Goal: Task Accomplishment & Management: Manage account settings

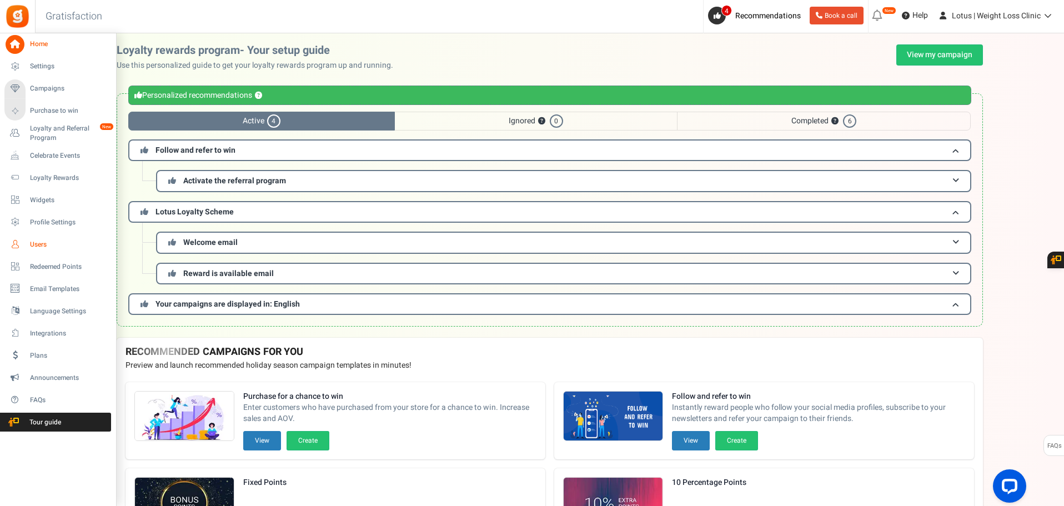
click at [31, 243] on span "Users" at bounding box center [69, 244] width 78 height 9
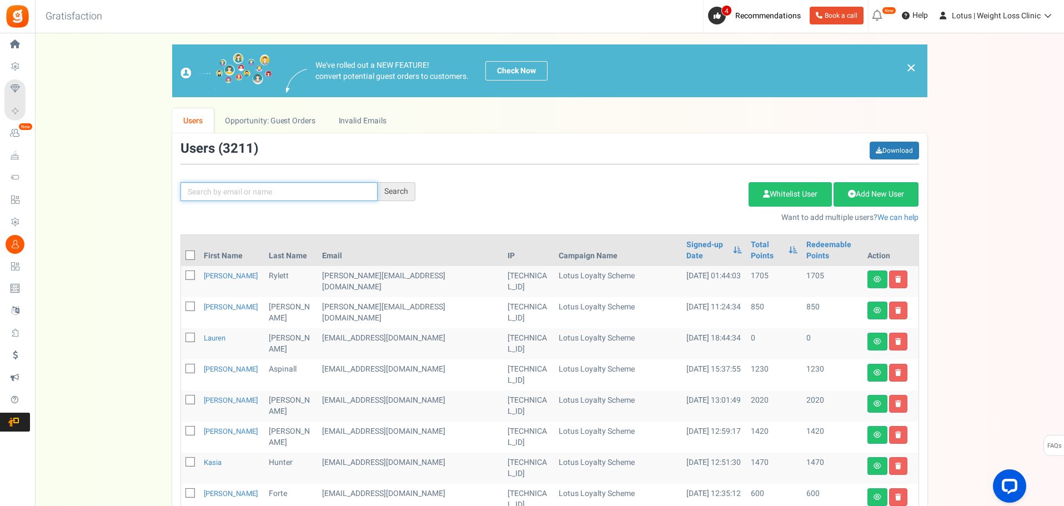
click at [269, 193] on input "text" at bounding box center [278, 191] width 197 height 19
paste input "[PERSON_NAME][EMAIL_ADDRESS][DOMAIN_NAME]"
type input "[PERSON_NAME][EMAIL_ADDRESS][DOMAIN_NAME]"
click at [399, 194] on div "Search" at bounding box center [396, 191] width 38 height 19
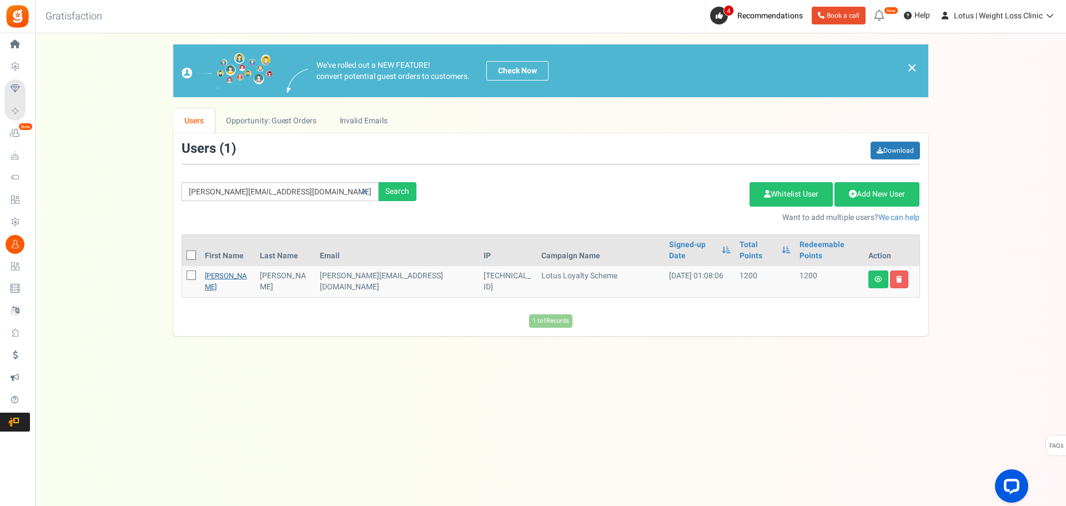
click at [219, 270] on link "[PERSON_NAME]" at bounding box center [226, 281] width 42 height 22
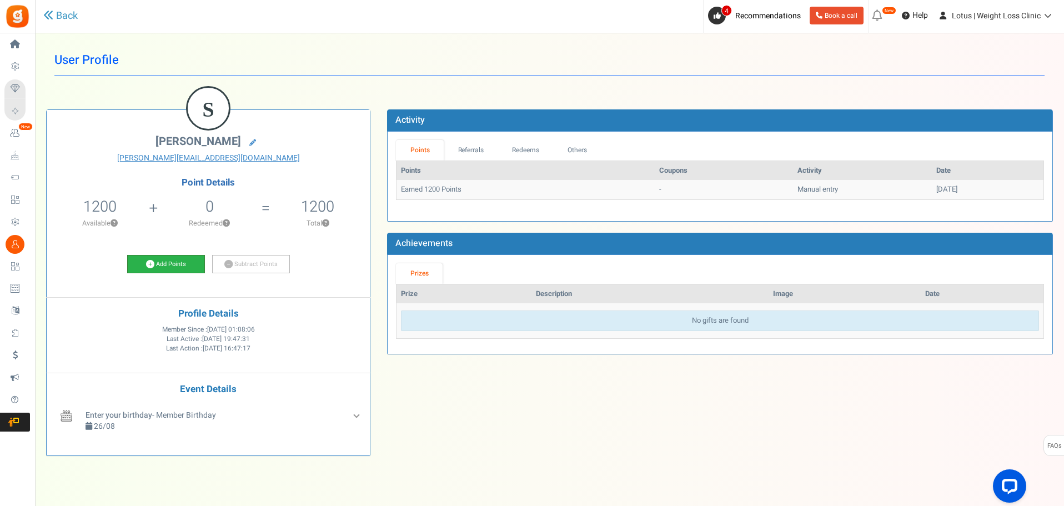
click at [149, 266] on icon at bounding box center [150, 264] width 8 height 8
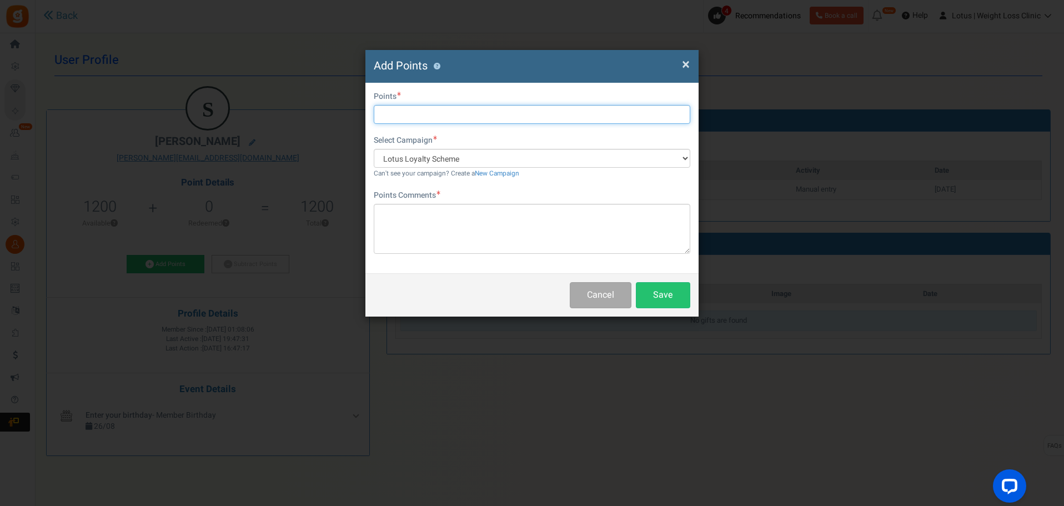
click at [405, 117] on input "text" at bounding box center [532, 114] width 316 height 19
type input "1000"
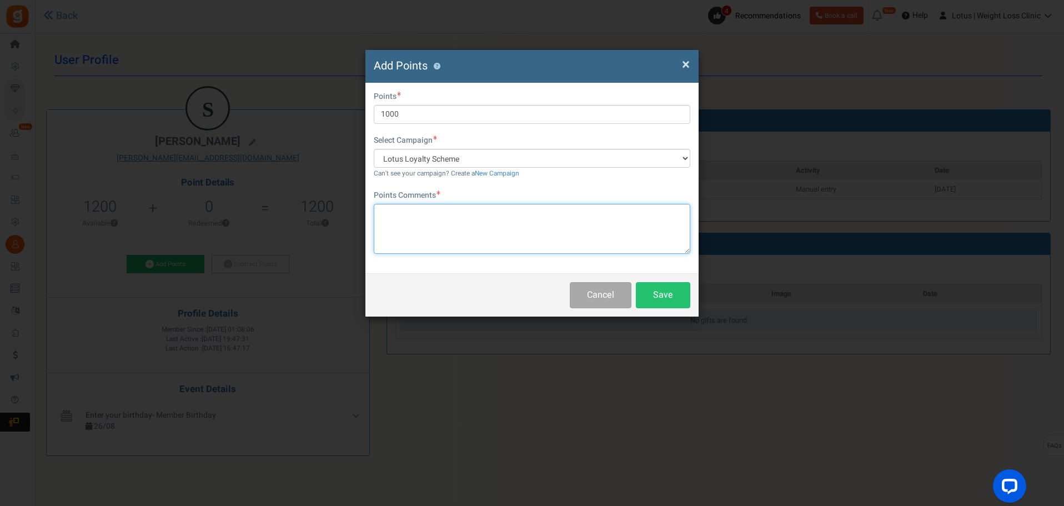
click at [407, 229] on textarea at bounding box center [532, 229] width 316 height 50
type textarea "GOG"
click at [658, 293] on button "Save" at bounding box center [663, 295] width 54 height 26
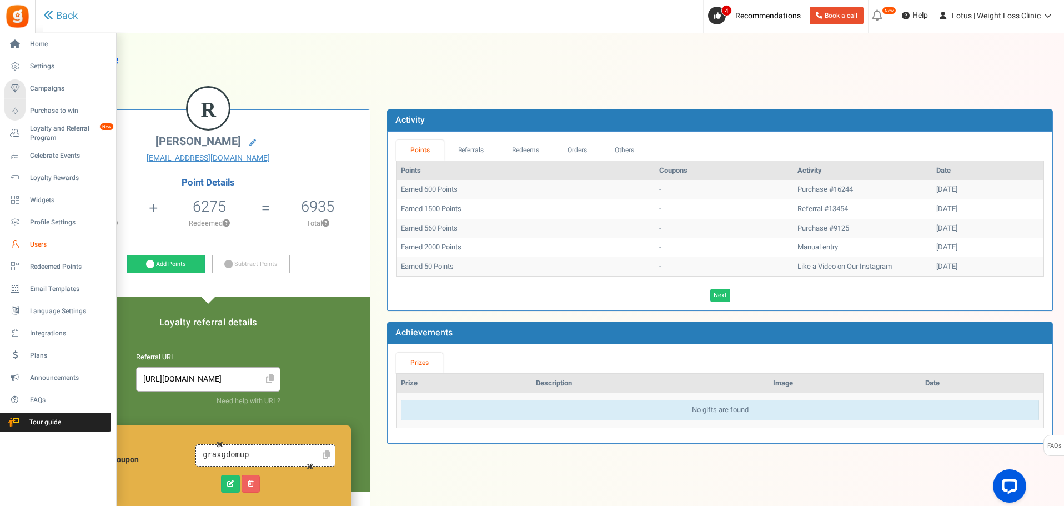
click at [40, 244] on span "Users" at bounding box center [69, 244] width 78 height 9
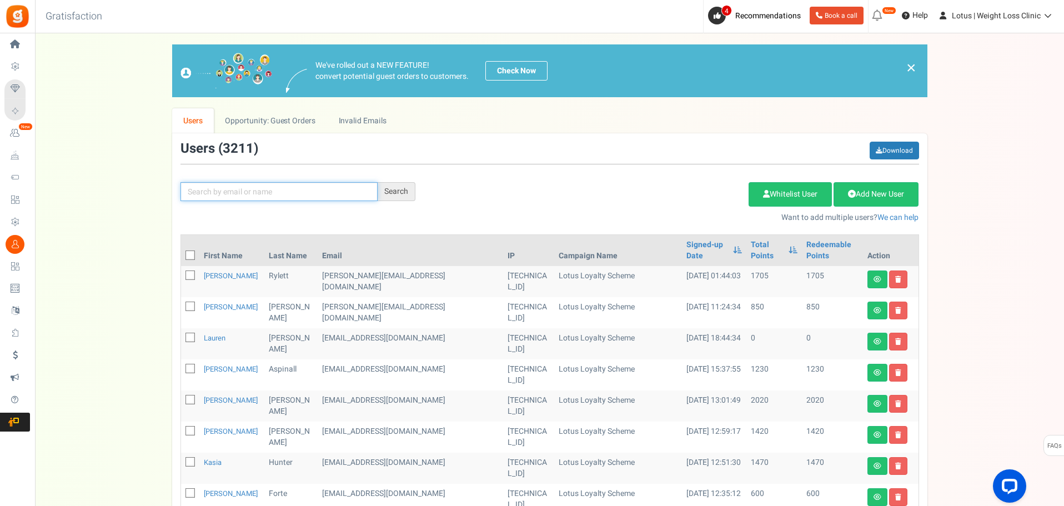
click at [217, 190] on input "text" at bounding box center [278, 191] width 197 height 19
type input "dilys"
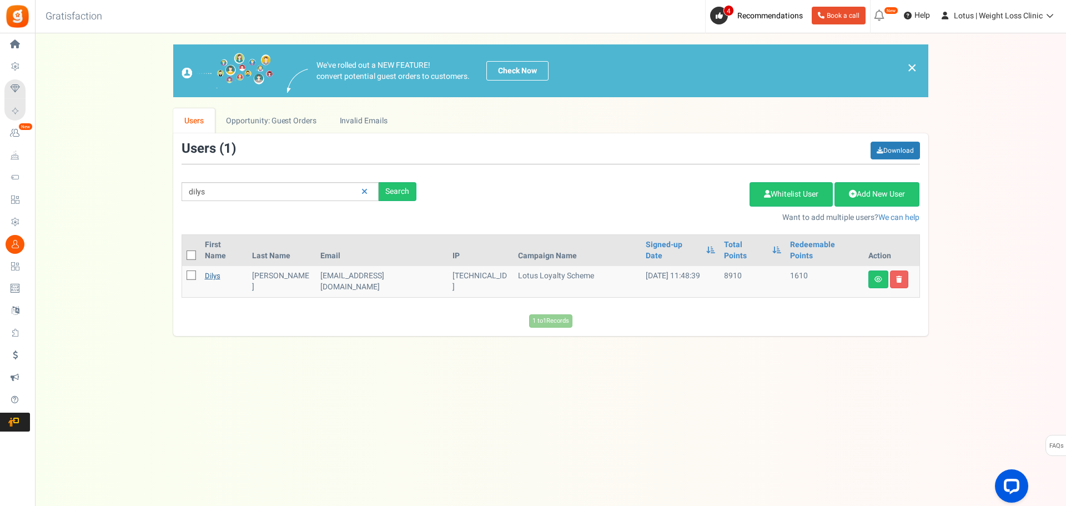
click at [217, 270] on link "dilys" at bounding box center [213, 275] width 16 height 11
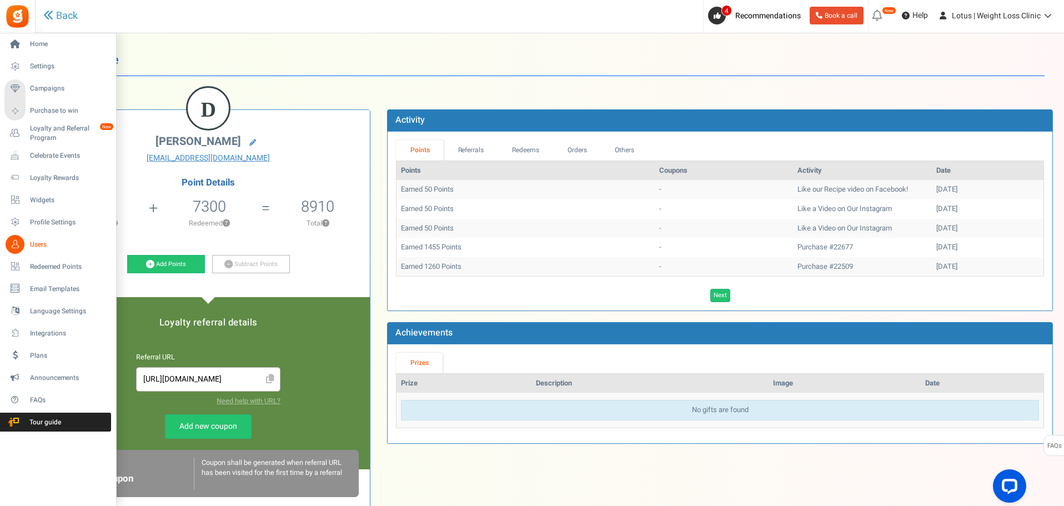
click at [46, 245] on span "Users" at bounding box center [69, 244] width 78 height 9
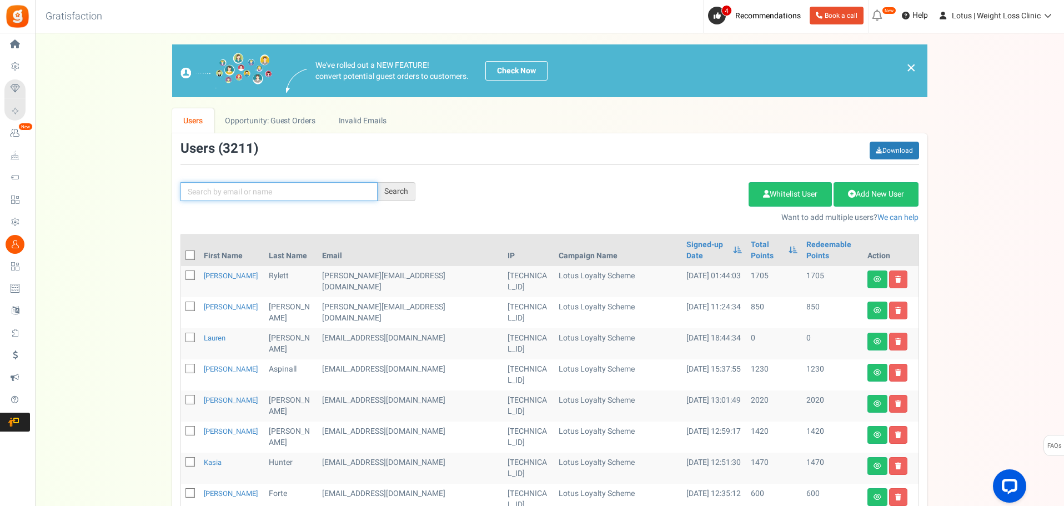
click at [229, 192] on input "text" at bounding box center [278, 191] width 197 height 19
type input "wilson"
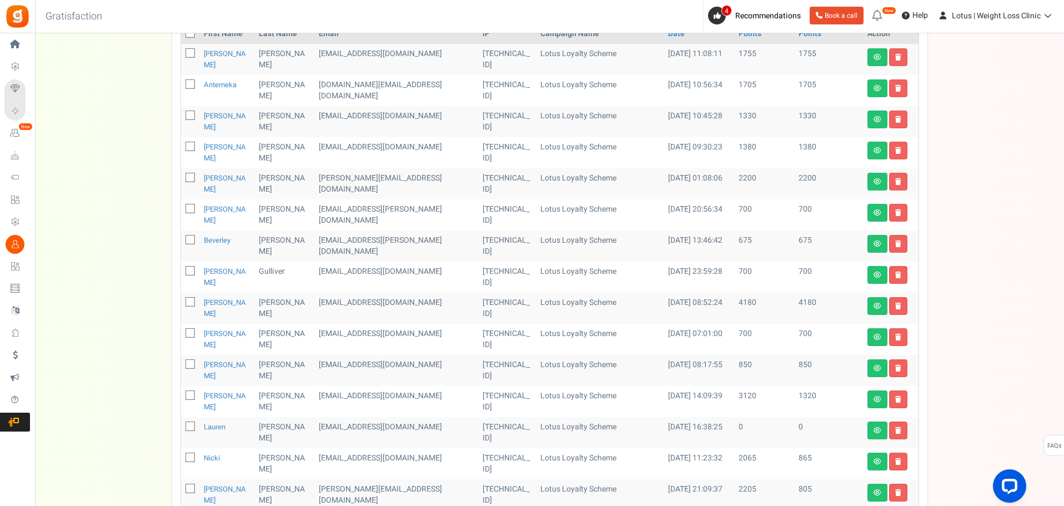
scroll to position [167, 0]
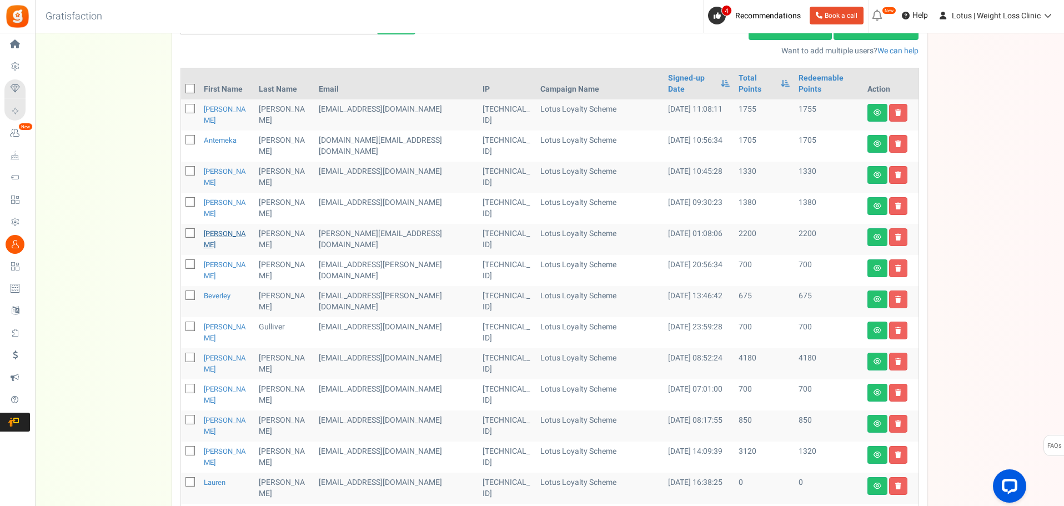
click at [213, 228] on link "[PERSON_NAME]" at bounding box center [225, 239] width 42 height 22
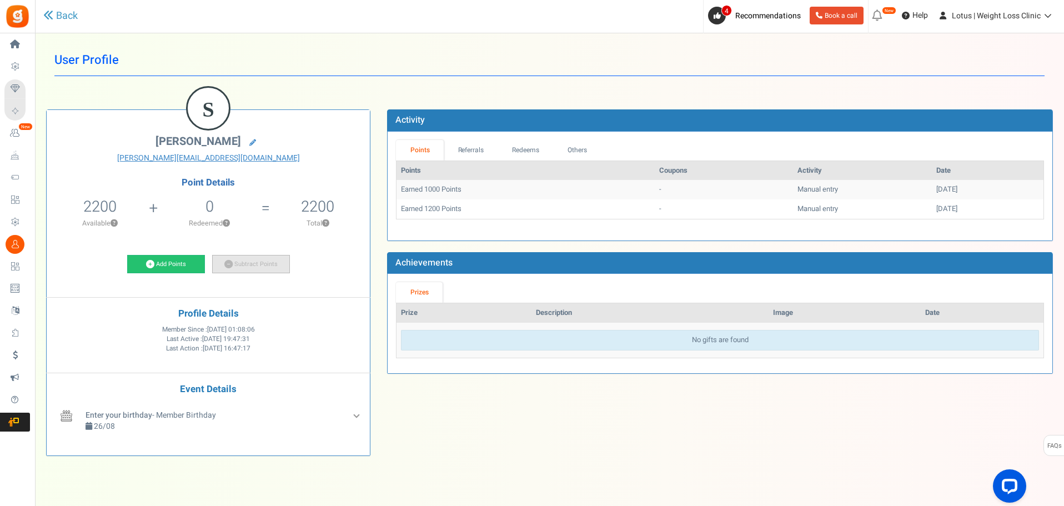
click at [256, 265] on link "Subtract Points" at bounding box center [251, 264] width 78 height 19
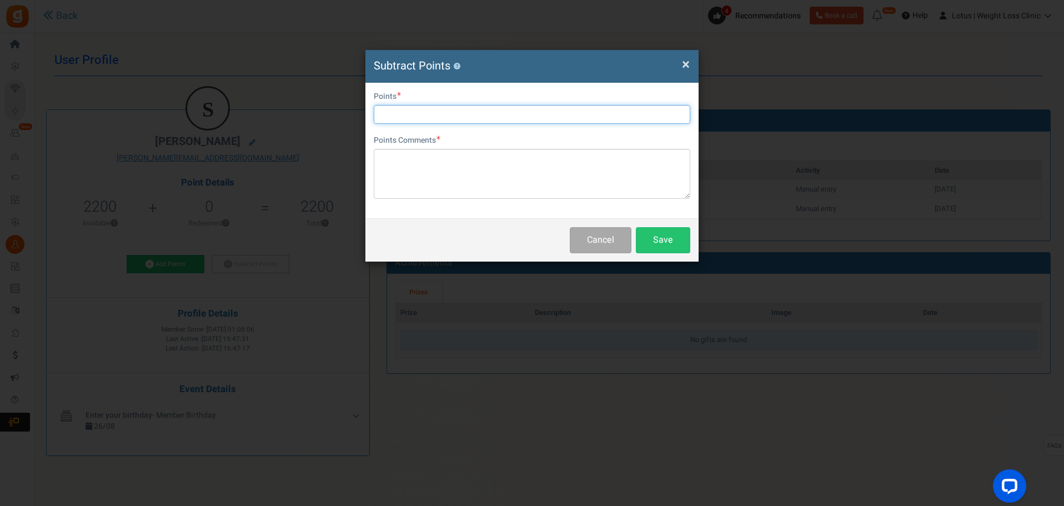
click at [414, 114] on input "text" at bounding box center [532, 114] width 316 height 19
type input "1000"
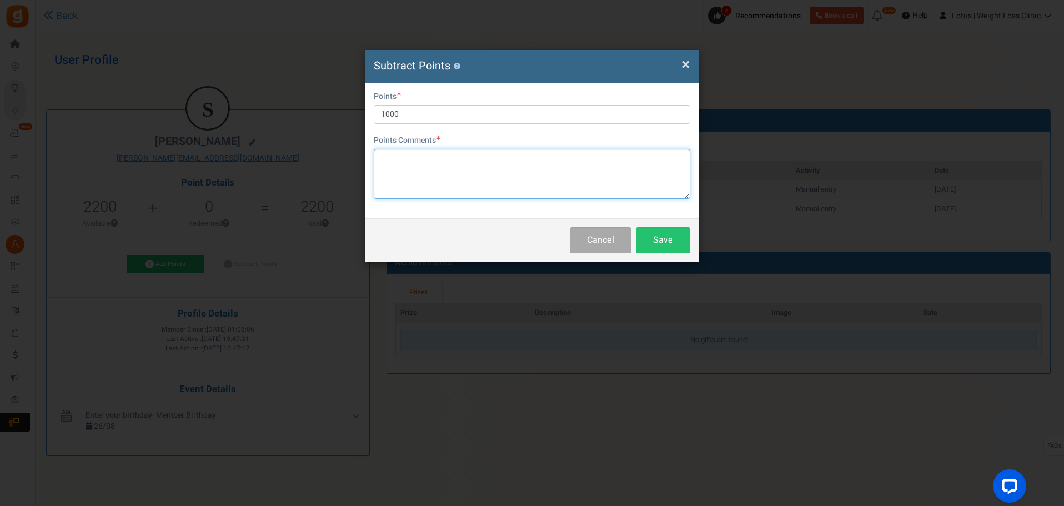
click at [508, 167] on textarea at bounding box center [532, 174] width 316 height 50
type textarea "refunded instead"
click at [678, 234] on button "Save" at bounding box center [663, 240] width 54 height 26
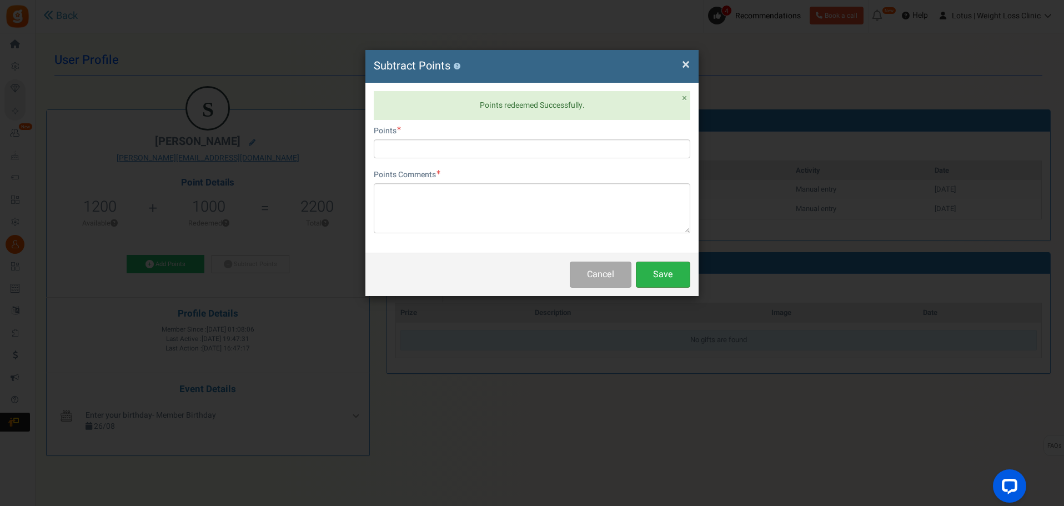
click at [657, 278] on button "Save" at bounding box center [663, 274] width 54 height 26
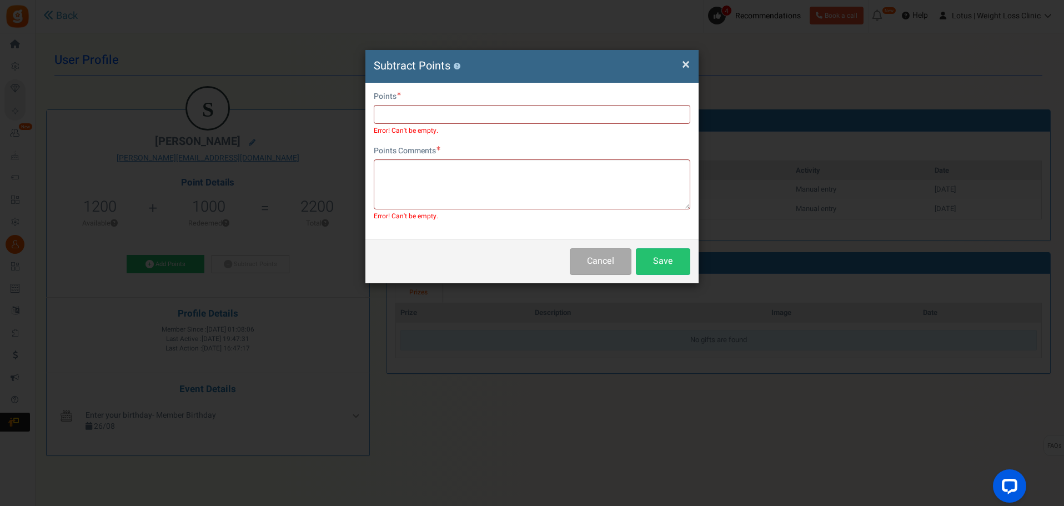
click at [610, 276] on div "Cancel Save" at bounding box center [531, 260] width 333 height 43
click at [606, 269] on button "Cancel" at bounding box center [600, 261] width 62 height 26
